Goal: Task Accomplishment & Management: Manage account settings

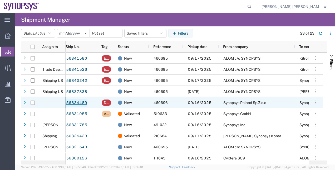
click at [81, 102] on link "56834489" at bounding box center [77, 103] width 22 height 8
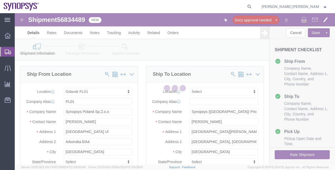
select select "63150"
select select
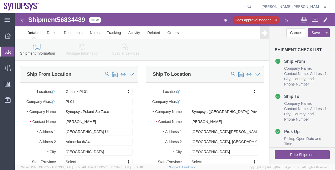
click icon
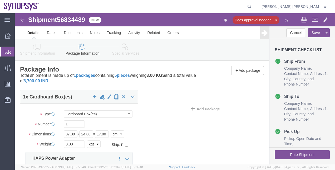
click div "1 x Cardboard Box(es) Package Type Select Bale(s) Basket(s) Bolt(s) Bottle(s) B…"
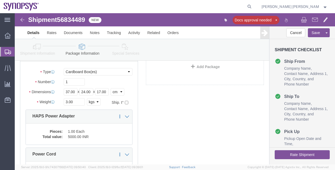
scroll to position [53, 0]
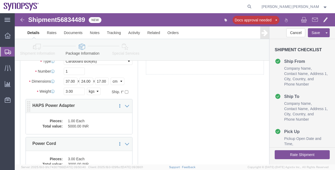
click dd "1.00 Each"
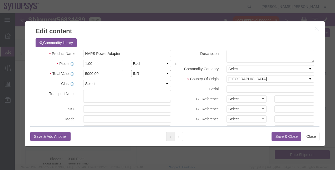
click select "Select ADP AED AFN ALL AMD AOA ARS ATS AUD AWG AZN BAM BBD BDT BGL BGN BHD BIF …"
select select "EUR"
click select "Select ADP AED AFN ALL AMD AOA ARS ATS AUD AWG AZN BAM BBD BDT BGL BGN BHD BIF …"
drag, startPoint x: 89, startPoint y: 60, endPoint x: 62, endPoint y: 59, distance: 27.2
click div "Total Value 5000.00 Select ADP AED AFN ALL AMD AOA ARS ATS AUD AWG AZN BAM BBD …"
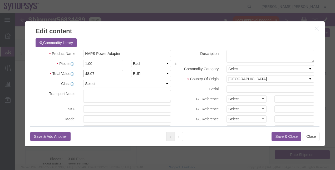
type input "48.07"
click div "Commodity library"
drag, startPoint x: 105, startPoint y: 39, endPoint x: 60, endPoint y: 39, distance: 45.6
click div "Product Name HAPS Power Adapter"
drag, startPoint x: 301, startPoint y: 58, endPoint x: 303, endPoint y: 77, distance: 19.1
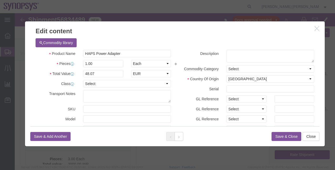
click div "Commodity library Product Name HAPS Power Adapter Pieces 1.00 Select Bag Barrel…"
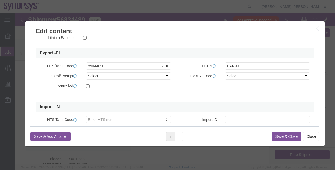
scroll to position [139, 0]
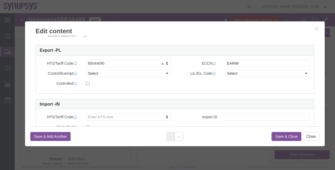
click button "Save & Close"
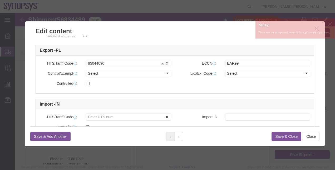
click button "Save & Close"
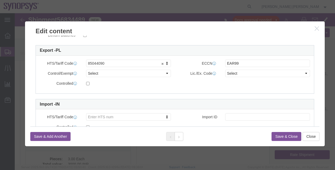
click div
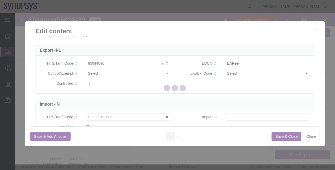
click at [322, 106] on div at bounding box center [175, 88] width 321 height 151
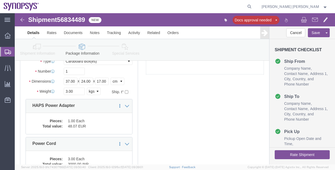
click div "1 x Cardboard Box(es) Package Type Select Bale(s) Basket(s) Bolt(s) Bottle(s) B…"
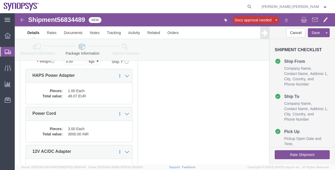
scroll to position [105, 0]
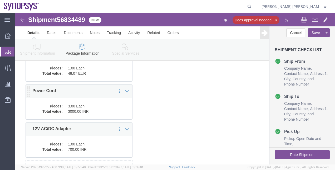
click p "Power Cord"
click dd "3.00 Each"
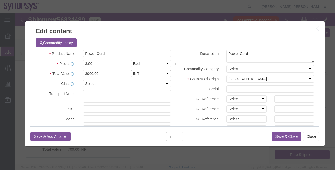
click select "Select ADP AED AFN ALL AMD AOA ARS ATS AUD AWG AZN BAM BBD BDT BGL BGN BHD BIF …"
select select "EUR"
click select "Select ADP AED AFN ALL AMD AOA ARS ATS AUD AWG AZN BAM BBD BDT BGL BGN BHD BIF …"
click input "3000.00"
type input "3"
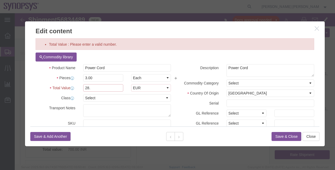
click input "28."
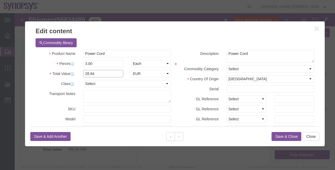
type input "28.84"
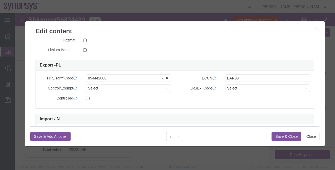
scroll to position [131, 0]
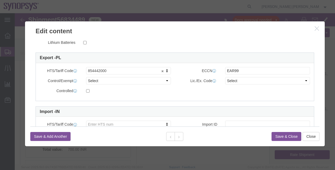
click button "Save & Close"
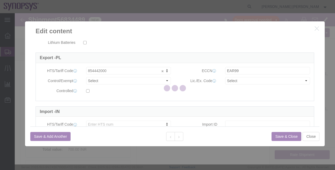
click at [158, 119] on div at bounding box center [175, 88] width 321 height 151
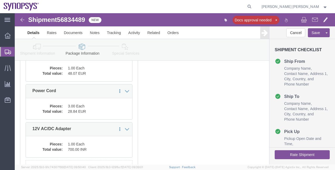
click div "1 x Cardboard Box(es) Package Type Select Bale(s) Basket(s) Bolt(s) Bottle(s) B…"
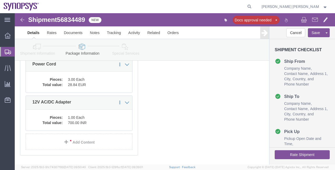
scroll to position [148, 0]
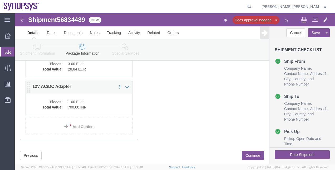
click dd "1.00 Each"
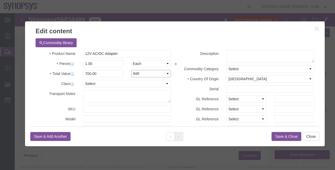
click select "Select ADP AED AFN ALL AMD AOA ARS ATS AUD AWG AZN BAM BBD BDT BGL BGN BHD BIF …"
select select "EUR"
click select "Select ADP AED AFN ALL AMD AOA ARS ATS AUD AWG AZN BAM BBD BDT BGL BGN BHD BIF …"
drag, startPoint x: 86, startPoint y: 62, endPoint x: 61, endPoint y: 63, distance: 25.8
click div "Total Value 700.00 Select ADP AED AFN ALL AMD AOA ARS ATS AUD AWG AZN BAM BBD B…"
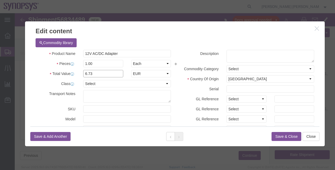
type input "6.73"
drag, startPoint x: 106, startPoint y: 38, endPoint x: 62, endPoint y: 45, distance: 45.2
click div "Product Name 12V AC/DC Adapter Pieces 1.00 Select Bag Barrels 100Board Feet Bot…"
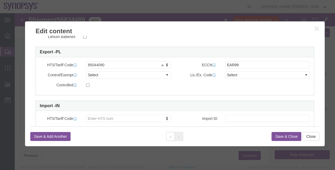
scroll to position [139, 0]
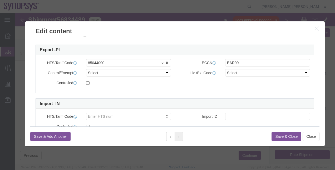
click button "Save & Close"
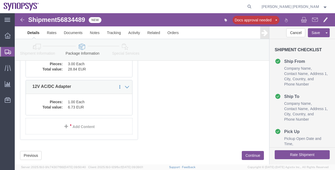
click div "1 x Cardboard Box(es) Package Type Select Bale(s) Basket(s) Bolt(s) Bottle(s) B…"
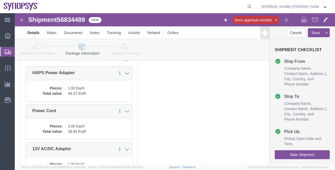
scroll to position [74, 0]
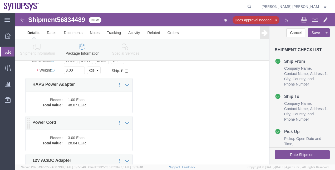
click div "Pieces: 3.00 Each Total value: 28.84 EUR"
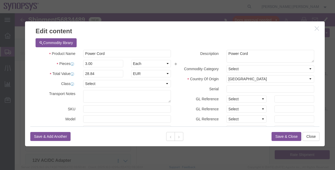
click div "Commodity library"
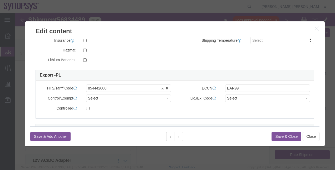
scroll to position [0, 0]
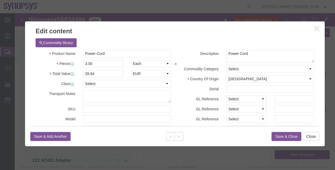
click icon "button"
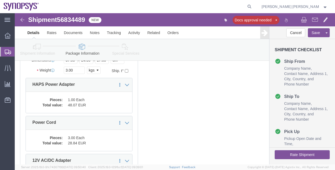
click div "1 x Cardboard Box(es) Package Type Select Bale(s) Basket(s) Bolt(s) Bottle(s) B…"
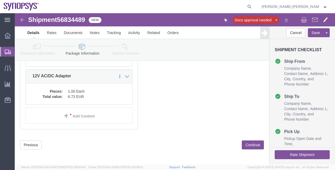
scroll to position [148, 0]
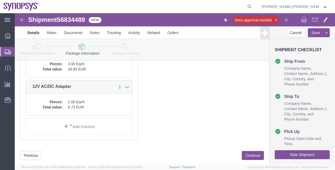
click link "Special Services"
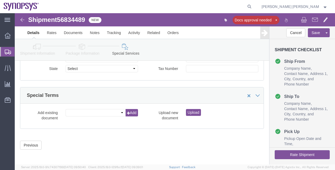
click div "Manage special services Handling Options Hold at Location Return Info Service O…"
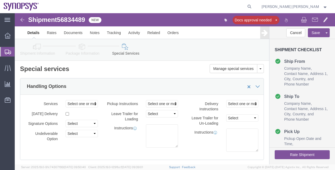
scroll to position [0, 0]
click textarea
paste textarea "Free of Charge (FOC), Value for Customs only. This shipment contains internal c…"
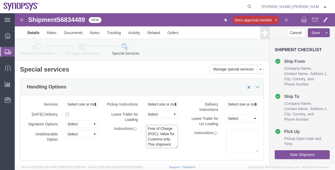
scroll to position [46, 0]
type textarea "Free of Charge (FOC), Value for Customs only. This shipment contains internal c…"
click div "Instructions"
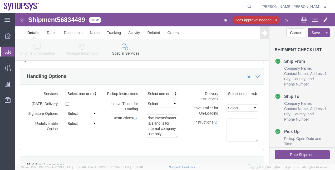
scroll to position [21, 0]
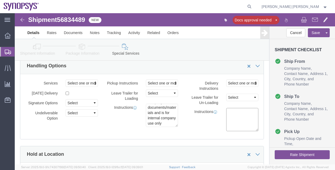
click div "Delivery Instructions Select one or more Crane Required Delivery Limited Access…"
click div "Pickup Instructions Select one or more Crane Required Driver Assisted Loading F…"
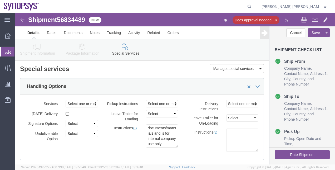
scroll to position [0, 0]
click link "Shipment Information"
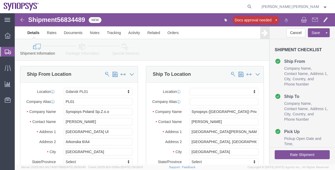
click div "Ship To Location Location My Profile Location Aachen DE04 Agrate Brianza IT01 A…"
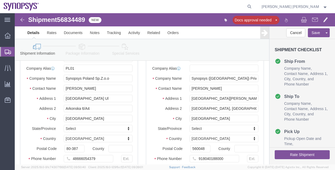
scroll to position [32, 0]
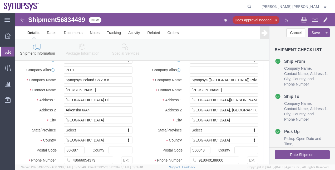
click link "Package Information"
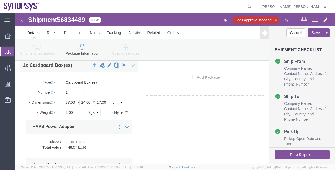
click div "1 x Cardboard Box(es) Package Type Select Bale(s) Basket(s) Bolt(s) Bottle(s) B…"
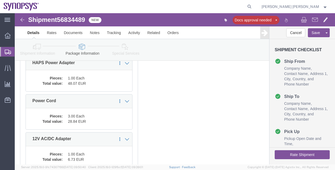
scroll to position [75, 0]
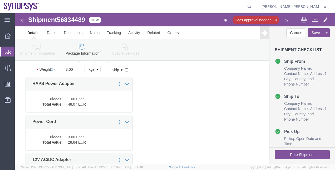
click link "Special Services"
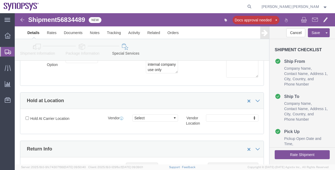
click div "Hold at Location"
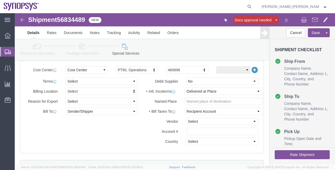
scroll to position [253, 0]
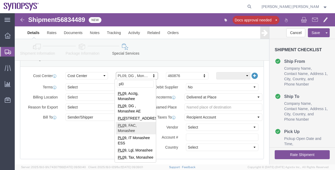
type input "pl0"
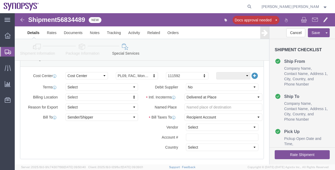
click div "Billing Location Select Select My Profile Location Aachen DE04 Agrate Brianza I…"
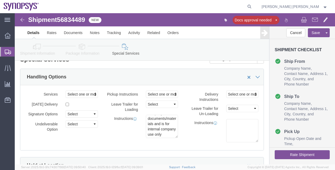
scroll to position [0, 0]
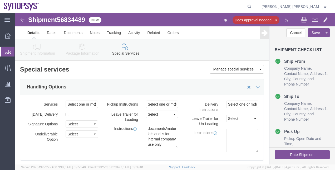
click div "Handling Options"
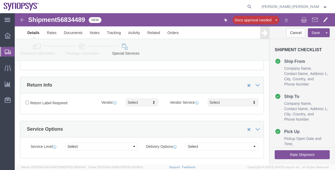
scroll to position [169, 0]
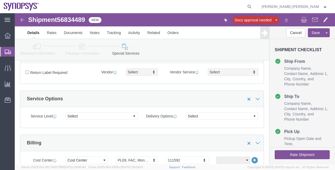
click div "Service Options"
click link "Documents"
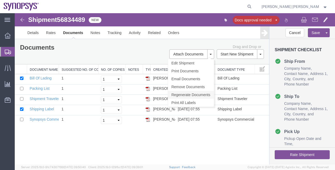
click at [198, 93] on link "Regenerate Documents" at bounding box center [191, 95] width 46 height 8
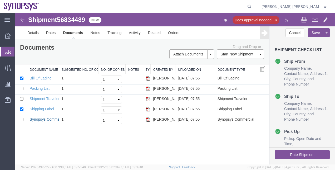
drag, startPoint x: 63, startPoint y: 131, endPoint x: 265, endPoint y: 181, distance: 208.3
click at [49, 118] on link "Synopsys Commercial Invoice" at bounding box center [55, 119] width 50 height 4
click at [46, 119] on link "Synopsys Commercial Invoice" at bounding box center [55, 119] width 50 height 4
click at [104, 51] on div "Documents Ship Label Format: Plain Thermal" at bounding box center [79, 48] width 126 height 8
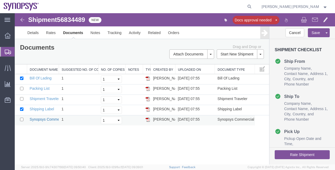
click at [161, 142] on div "Shipment 56834489 5 of 5 New Docs approval needed Details Rates Documents Notes…" at bounding box center [175, 88] width 321 height 151
click at [40, 118] on link "Synopsys Commercial Invoice" at bounding box center [55, 119] width 50 height 4
click at [35, 31] on link "Details" at bounding box center [33, 32] width 19 height 13
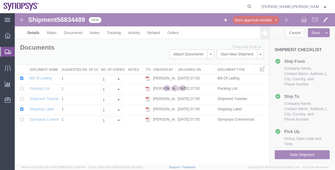
select select "63150"
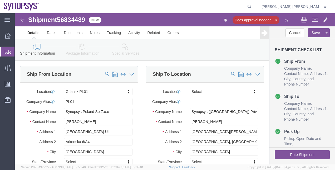
click icon
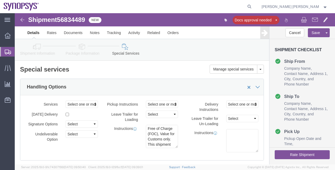
click div "Instructions Free of Charge (FOC), Value for Customs only. This shipment contai…"
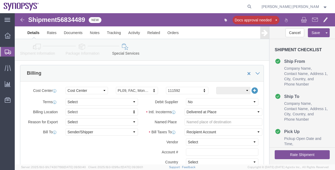
scroll to position [253, 0]
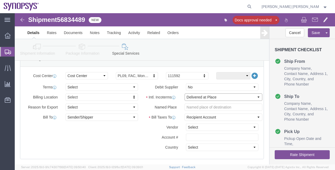
click select "Select Carriage Insurance Paid Carriage Paid To Cost and Freight Cost Insurance…"
select select "DDP"
click select "Select Carriage Insurance Paid Carriage Paid To Cost and Freight Cost Insurance…"
select select "SHIP"
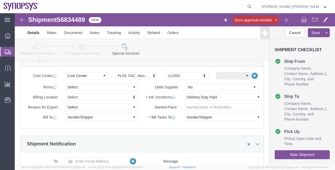
click div "Cost Center Select Buyer Cost Center Department Operations Number Order Number …"
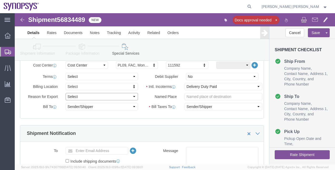
click select "Select Gift Personal Effects Repair/Warranty Return Sample Sold Temporary/Not S…"
select select "RETURN"
click select "Select Gift Personal Effects Repair/Warranty Return Sample Sold Temporary/Not S…"
click div "Manage special services Handling Options Hold at Location Return Info Service O…"
click select "Select Free of Charge Free of Cost NET 30 NET 45 NET 60 See Comment"
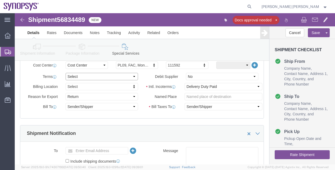
select select "FREE_OF_CHARGE"
click select "Select Free of Charge Free of Cost NET 30 NET 45 NET 60 See Comment"
click div "Cost Center Select Buyer Cost Center Department Operations Number Order Number …"
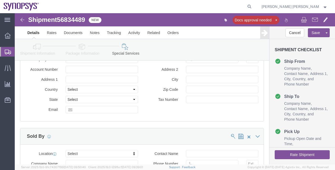
scroll to position [590, 0]
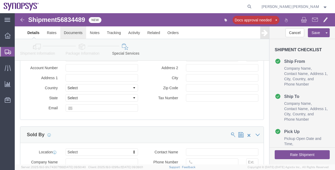
click link "Documents"
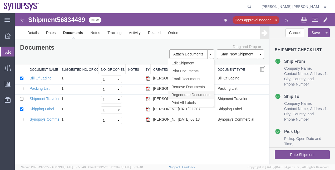
click at [198, 92] on link "Regenerate Documents" at bounding box center [191, 95] width 46 height 8
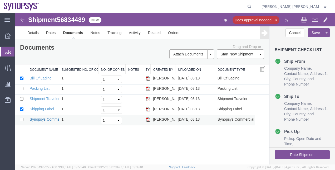
click at [51, 118] on link "Synopsys Commercial Invoice" at bounding box center [55, 119] width 50 height 4
click at [171, 135] on div "Shipment 56834489 5 of 5 New Docs approval needed Details Rates Documents Notes…" at bounding box center [175, 88] width 321 height 151
click at [0, 0] on span "Shipment Manager" at bounding box center [0, 0] width 0 height 0
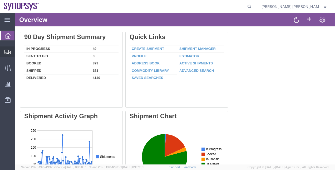
click at [0, 0] on span "Shipment Manager" at bounding box center [0, 0] width 0 height 0
